Goal: Browse casually

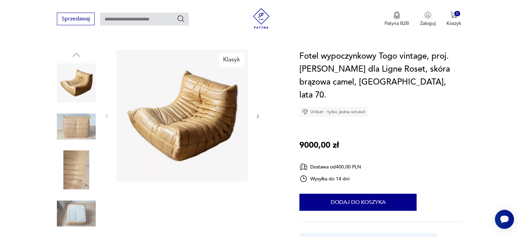
click at [84, 123] on img at bounding box center [76, 126] width 39 height 39
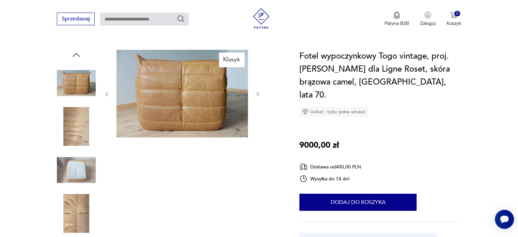
click at [78, 133] on img at bounding box center [76, 126] width 39 height 39
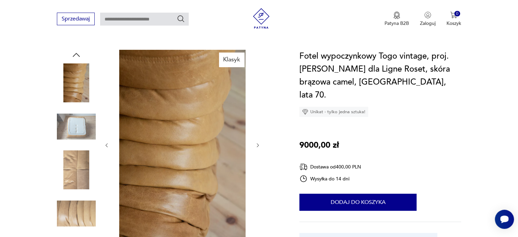
click at [76, 141] on div at bounding box center [76, 127] width 39 height 40
click at [71, 134] on img at bounding box center [76, 126] width 39 height 39
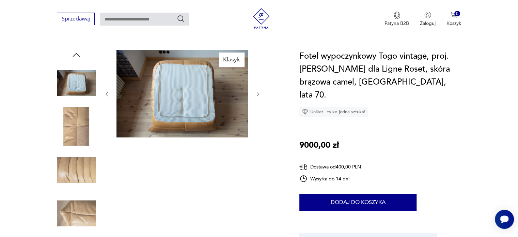
click at [70, 143] on div at bounding box center [76, 148] width 39 height 170
click at [72, 151] on img at bounding box center [76, 169] width 39 height 39
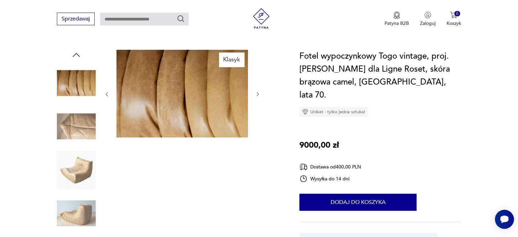
click at [72, 158] on img at bounding box center [76, 169] width 39 height 39
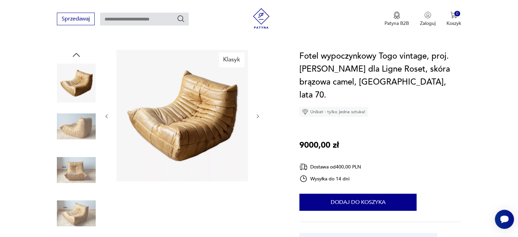
click at [74, 169] on img at bounding box center [76, 169] width 39 height 39
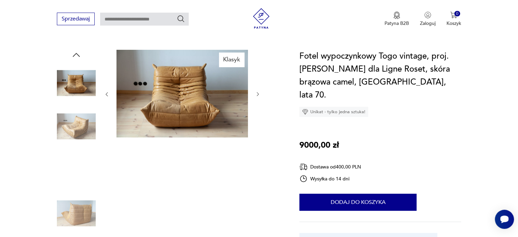
click at [74, 171] on img at bounding box center [76, 169] width 39 height 39
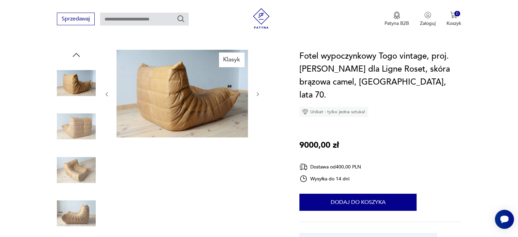
click at [74, 174] on img at bounding box center [76, 169] width 39 height 39
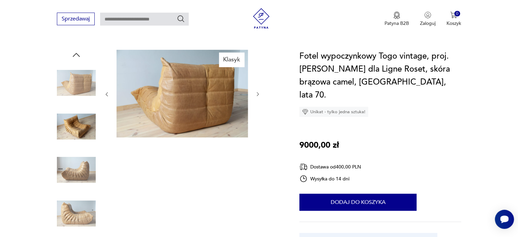
click at [73, 186] on div at bounding box center [76, 148] width 39 height 170
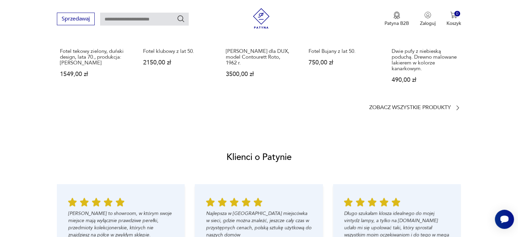
scroll to position [749, 0]
